Goal: Information Seeking & Learning: Learn about a topic

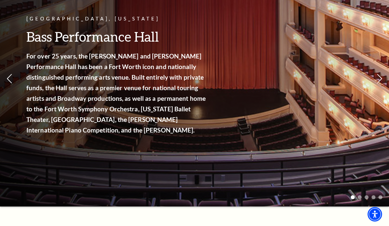
scroll to position [97, 0]
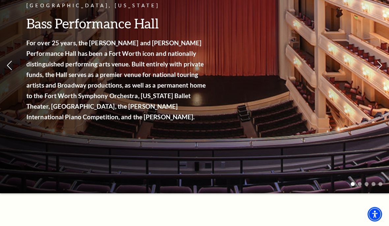
click at [197, 110] on link "View Full Calendar" at bounding box center [194, 118] width 73 height 26
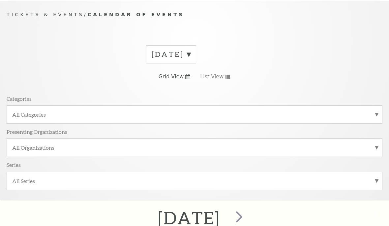
scroll to position [59, 0]
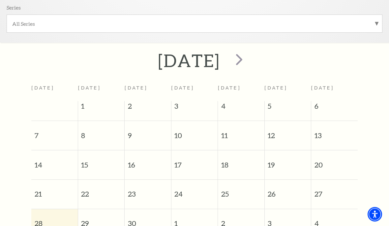
click at [249, 59] on span "next" at bounding box center [239, 59] width 19 height 19
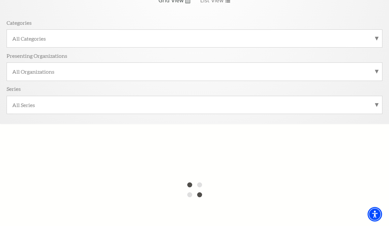
scroll to position [135, 0]
click at [376, 36] on label "All Categories" at bounding box center [194, 37] width 365 height 7
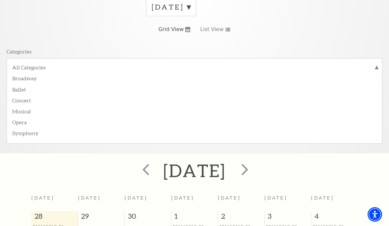
scroll to position [59, 0]
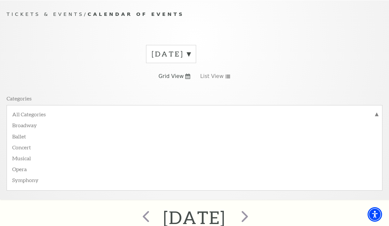
click at [21, 125] on label "Broadway" at bounding box center [194, 124] width 365 height 11
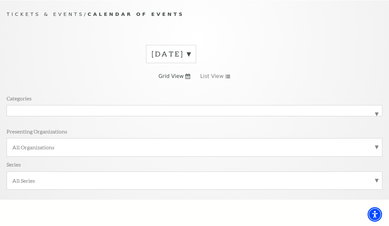
click at [376, 147] on label "All Organizations" at bounding box center [194, 146] width 365 height 7
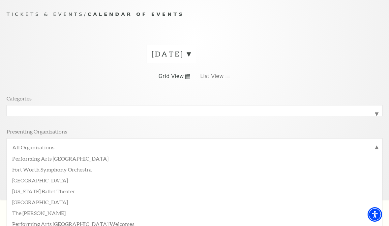
click at [191, 53] on label "October 2025" at bounding box center [171, 54] width 39 height 10
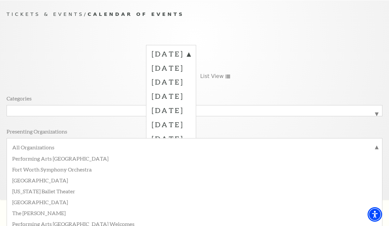
click at [191, 69] on label "October 2025" at bounding box center [171, 68] width 39 height 14
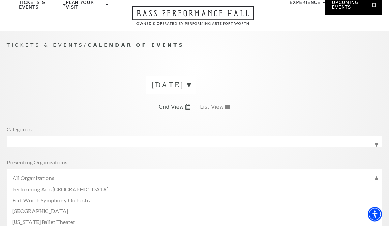
scroll to position [26, 0]
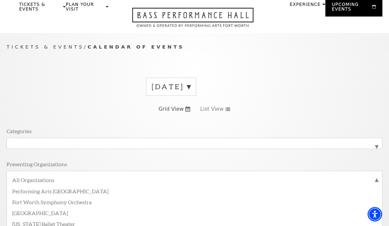
click at [191, 86] on label "October 2025" at bounding box center [171, 87] width 39 height 10
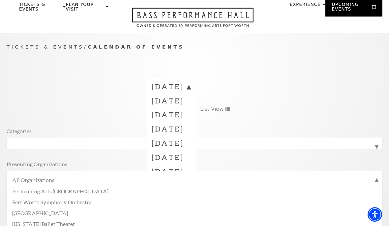
click at [191, 116] on label "November 2025" at bounding box center [171, 114] width 39 height 14
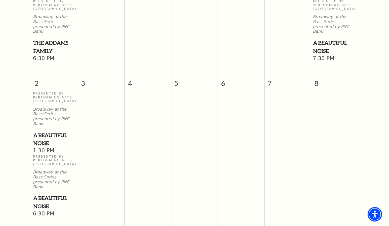
scroll to position [394, 0]
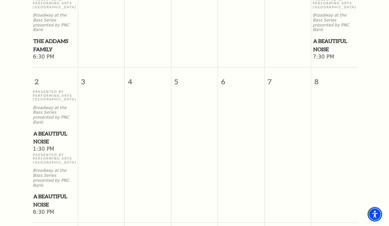
click at [44, 130] on span "A Beautiful Noise" at bounding box center [54, 138] width 43 height 16
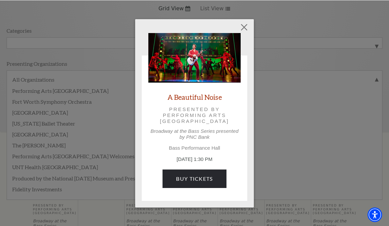
scroll to position [126, 0]
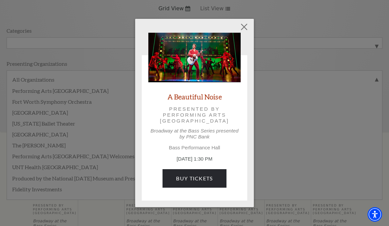
click at [245, 26] on button "Close" at bounding box center [244, 26] width 13 height 13
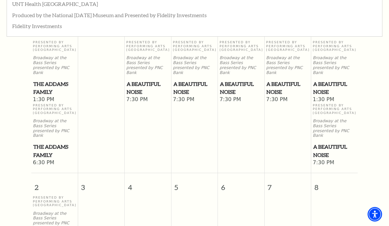
scroll to position [289, 0]
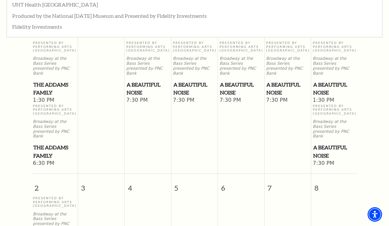
click at [41, 80] on span "The Addams Family" at bounding box center [54, 88] width 43 height 16
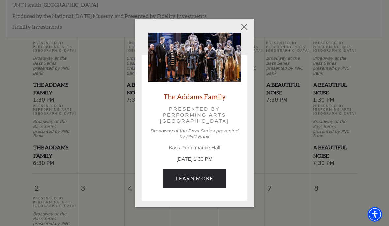
click at [12, 142] on div "Empty heading The Addams Family Presented by Performing Arts Fort Worth Broadwa…" at bounding box center [194, 113] width 389 height 226
click at [244, 28] on button "Close" at bounding box center [244, 26] width 13 height 13
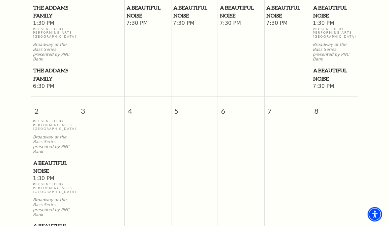
scroll to position [365, 0]
click at [43, 67] on span "The Addams Family" at bounding box center [54, 75] width 43 height 16
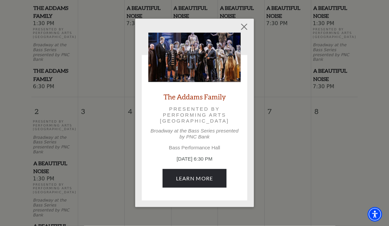
scroll to position [365, 0]
click at [246, 27] on button "Close" at bounding box center [244, 26] width 13 height 13
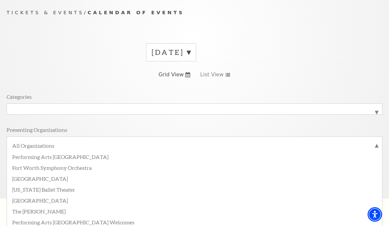
scroll to position [56, 0]
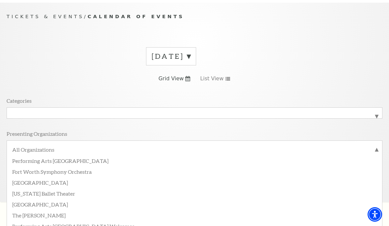
click at [220, 79] on span "List View" at bounding box center [211, 78] width 23 height 7
click at [191, 56] on label "November 2025" at bounding box center [171, 56] width 39 height 10
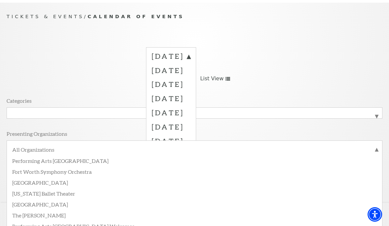
click at [191, 98] on label "December 2025" at bounding box center [171, 98] width 39 height 14
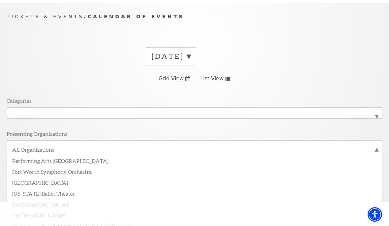
click at [191, 56] on label "November 2025" at bounding box center [171, 56] width 39 height 10
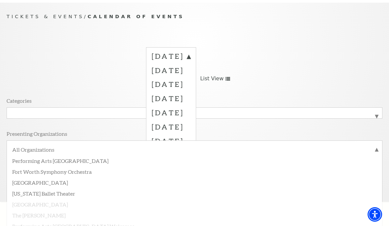
click at [191, 100] on label "December 2025" at bounding box center [171, 98] width 39 height 14
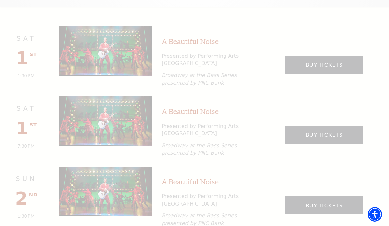
scroll to position [443, 0]
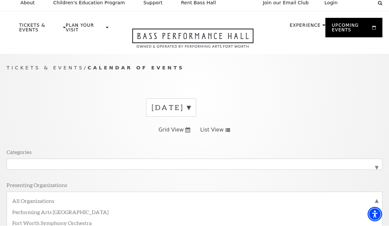
click at [191, 107] on label "December 2025" at bounding box center [171, 108] width 39 height 10
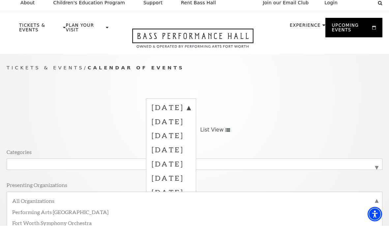
scroll to position [5, 0]
click at [191, 122] on label "October 2025" at bounding box center [171, 121] width 39 height 14
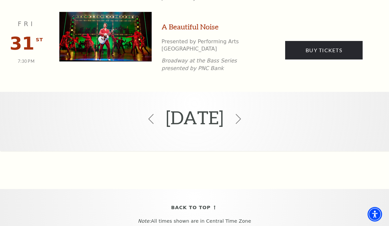
scroll to position [885, 0]
click at [241, 115] on use at bounding box center [238, 119] width 5 height 10
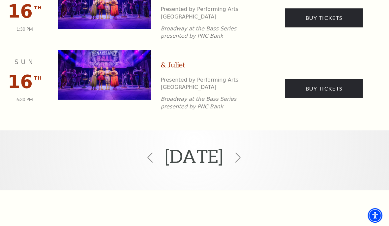
scroll to position [1058, 0]
click at [243, 151] on icon at bounding box center [239, 156] width 10 height 10
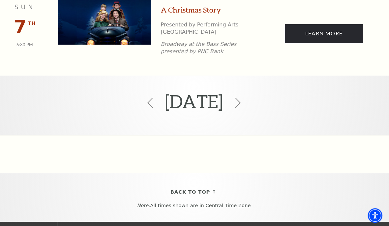
scroll to position [622, 0]
click at [243, 100] on icon at bounding box center [239, 102] width 10 height 10
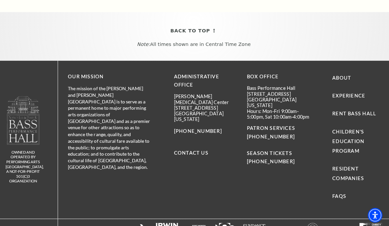
scroll to position [417, 0]
click at [304, 188] on div "OUR MISSION The mission of the Nancy Lee and Perry R Bass Performance Hall is t…" at bounding box center [224, 138] width 330 height 157
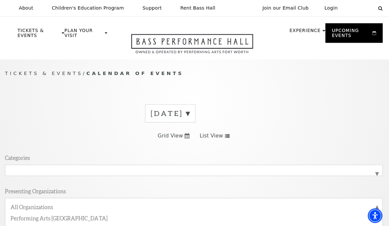
scroll to position [0, 0]
